Goal: Entertainment & Leisure: Consume media (video, audio)

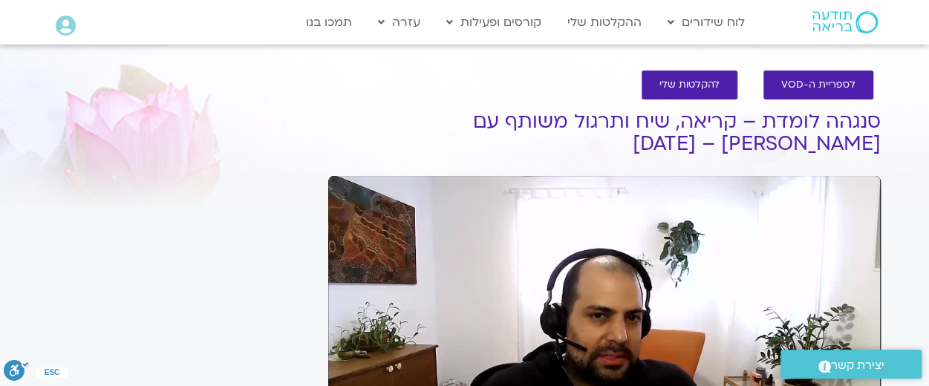
click at [521, 299] on div "Skip Ad play_arrow 0:00 / 58:58 volume_up Mute tune Resolution Auto 480p slow_m…" at bounding box center [604, 331] width 553 height 310
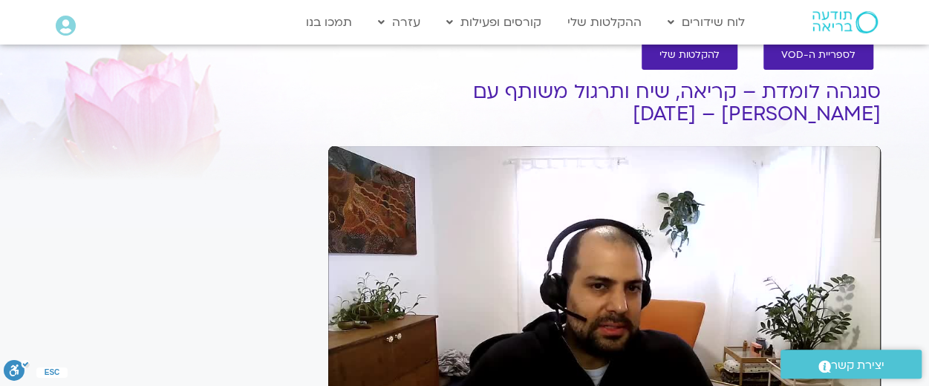
click at [687, 187] on div "Skip Ad pause 0:05 / 58:58 volume_up Mute tune Resolution Auto 480p slow_motion…" at bounding box center [604, 301] width 553 height 310
click at [687, 187] on div "Skip Ad play_arrow 0:05 / 58:58 volume_up Mute tune Resolution Auto 480p slow_m…" at bounding box center [604, 301] width 553 height 310
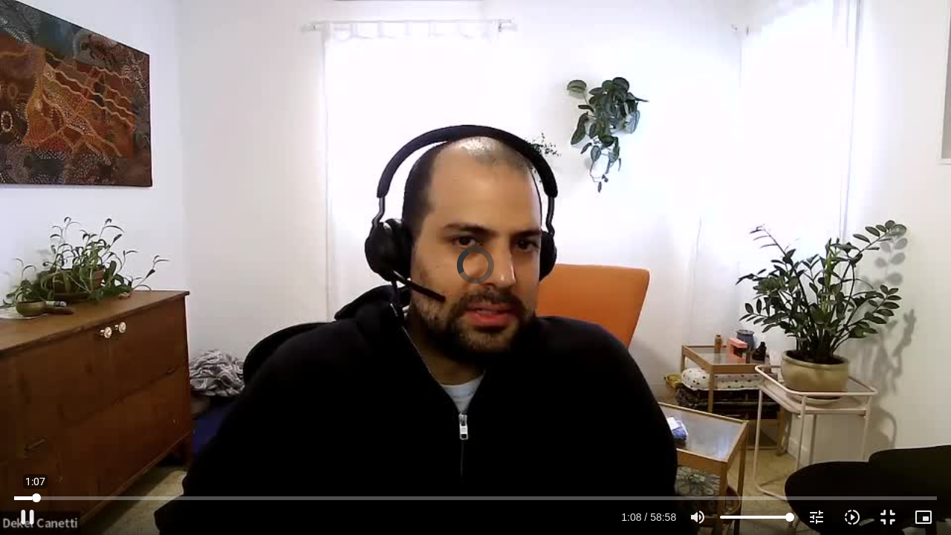
click at [36, 386] on input "Seek" at bounding box center [475, 497] width 923 height 9
click at [20, 386] on input "Seek" at bounding box center [475, 497] width 923 height 9
click at [170, 386] on div at bounding box center [331, 517] width 572 height 36
click at [581, 386] on div "Skip Ad 8:01 pause 0:18 / 58:58 volume_up Mute tune Resolution Auto 480p slow_m…" at bounding box center [475, 267] width 951 height 535
click at [581, 386] on div "Skip Ad 8:01 play_arrow 0:18 / 58:58 volume_up Mute tune Resolution Auto 480p s…" at bounding box center [475, 267] width 951 height 535
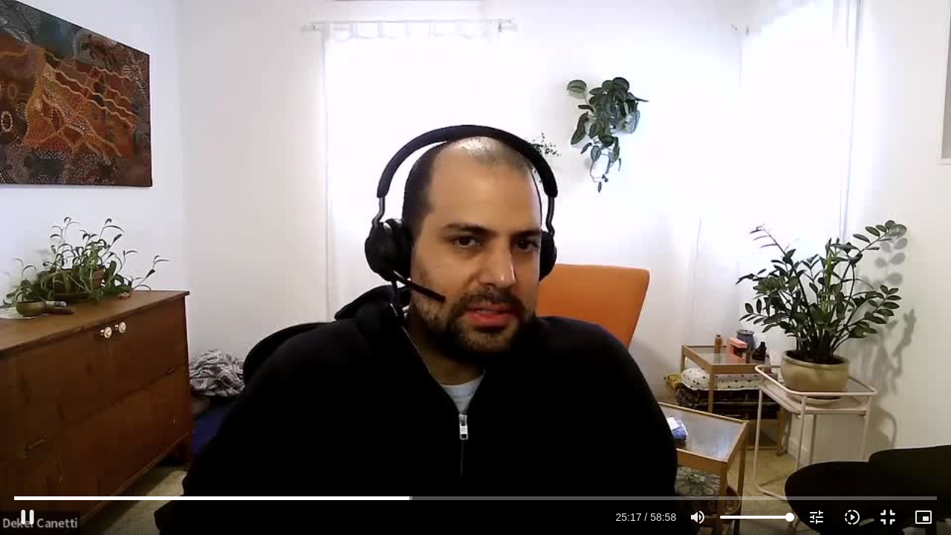
click at [173, 386] on div "Skip Ad 8:01 pause 25:17 / 58:58 volume_up Mute tune Resolution Auto 480p slow_…" at bounding box center [475, 267] width 951 height 535
type input "1517.355707"
